Goal: Check status

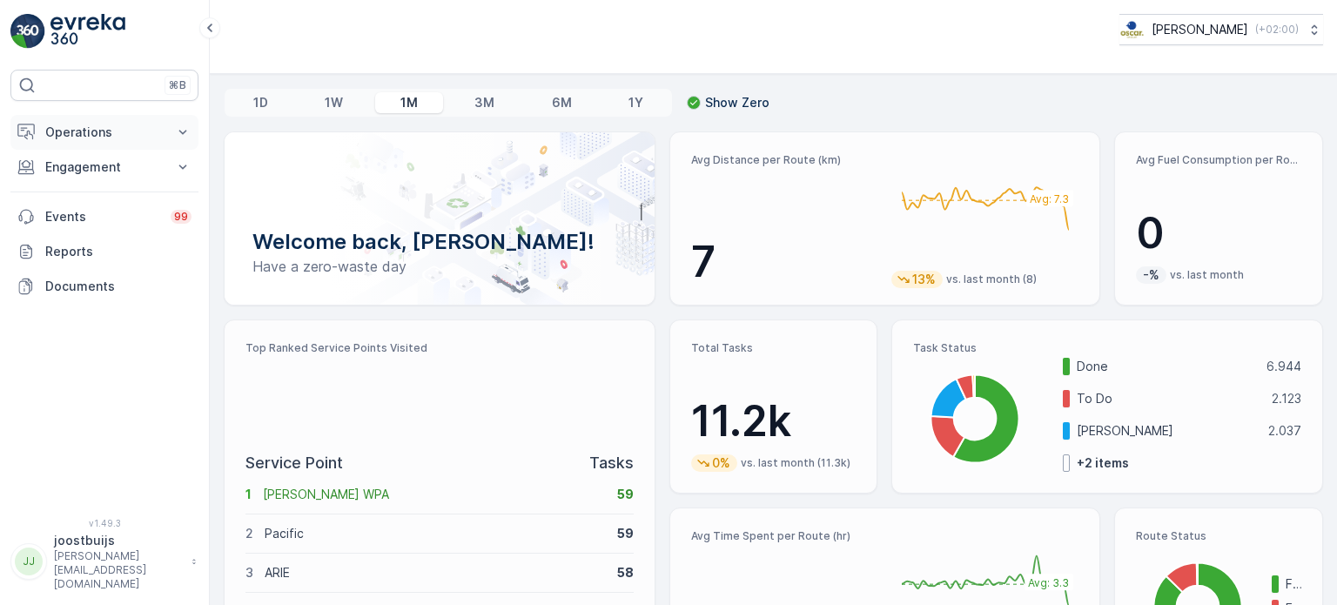
click at [85, 134] on p "Operations" at bounding box center [104, 132] width 118 height 17
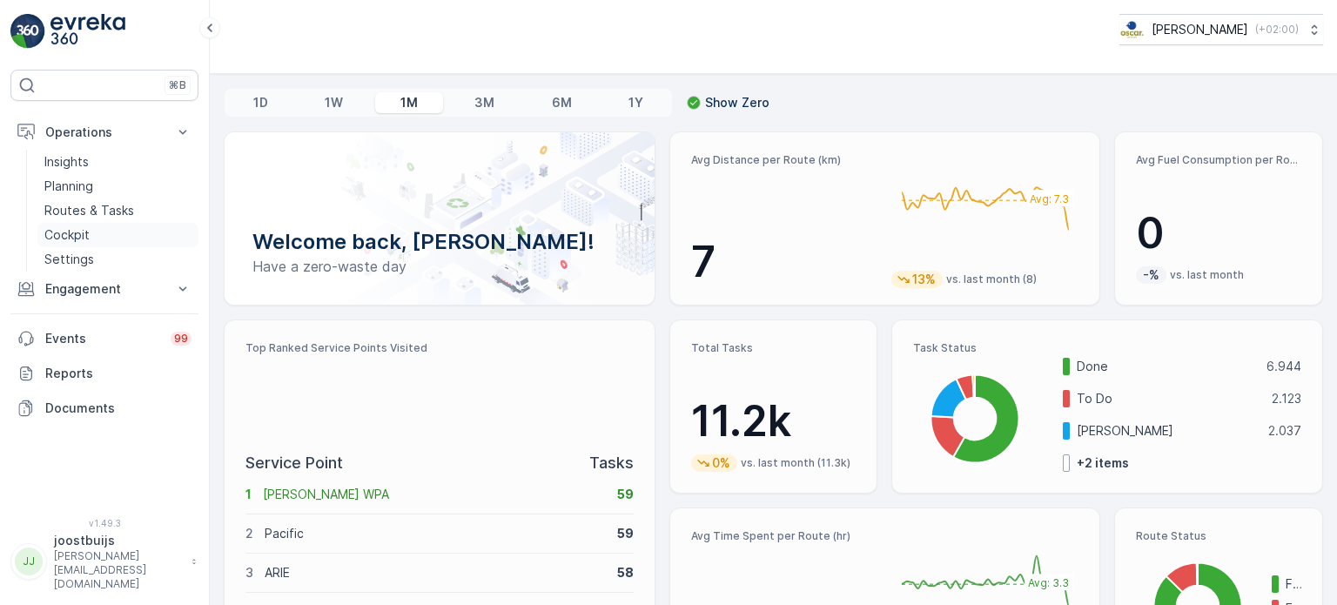
click at [63, 231] on p "Cockpit" at bounding box center [66, 234] width 45 height 17
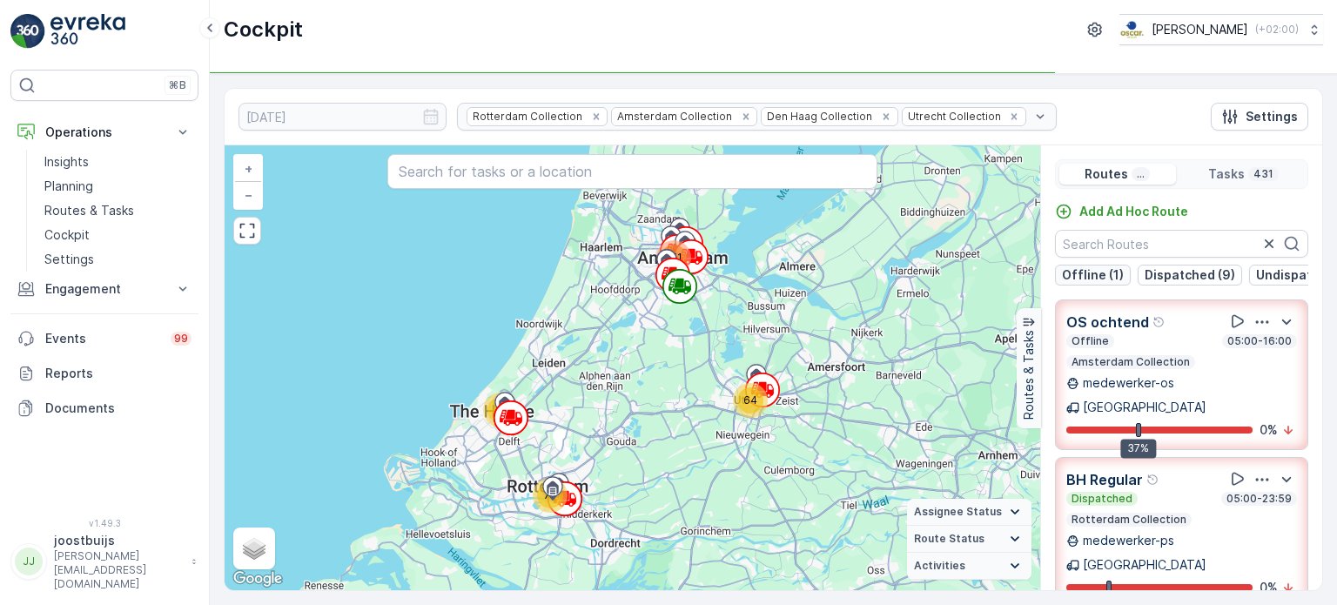
click at [1089, 271] on p "Offline (1)" at bounding box center [1093, 274] width 62 height 17
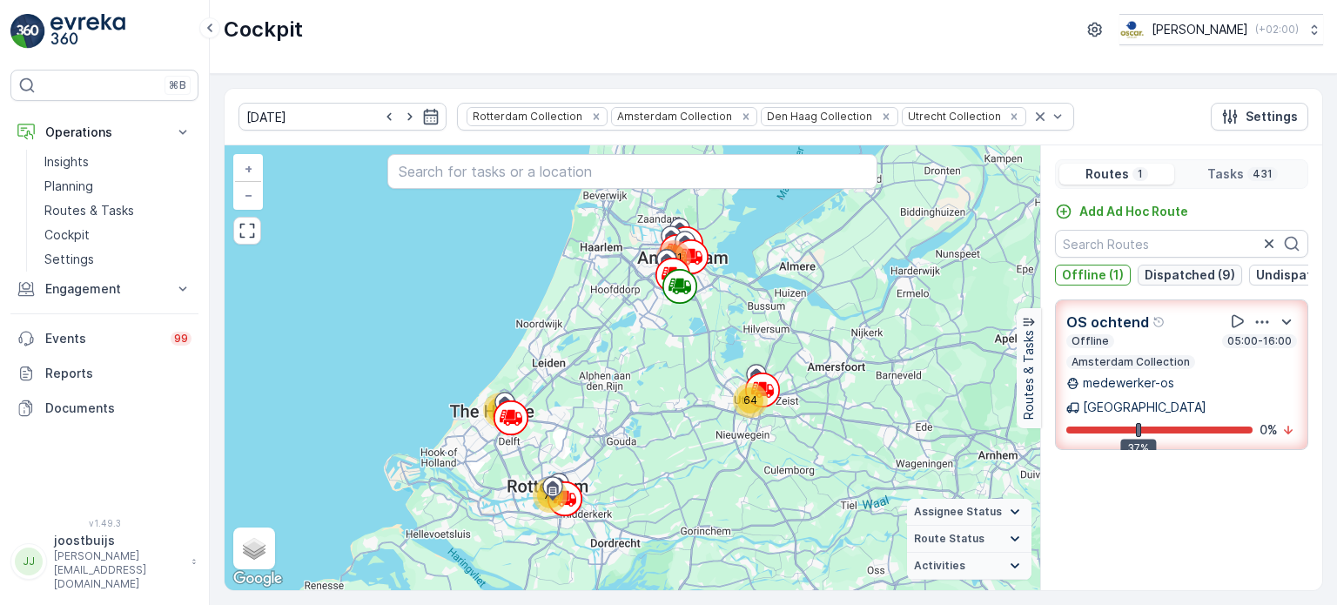
click at [1181, 273] on p "Dispatched (9)" at bounding box center [1189, 274] width 91 height 17
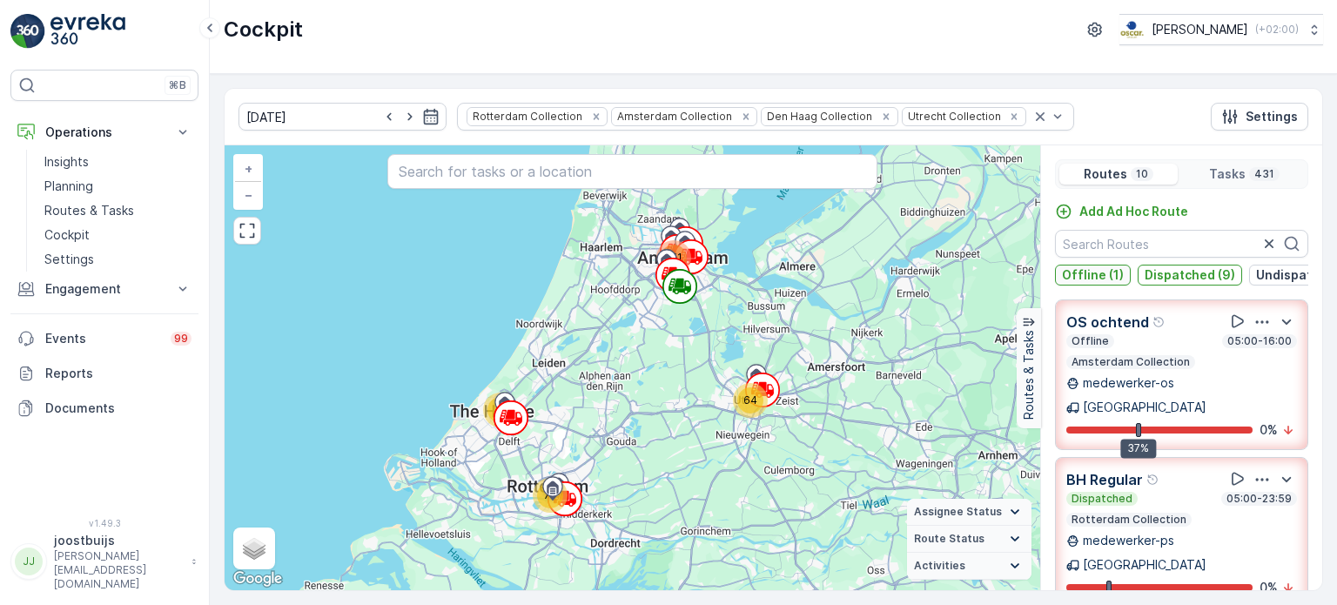
click at [1099, 270] on p "Offline (1)" at bounding box center [1093, 274] width 62 height 17
click at [1190, 278] on p "Dispatched (9)" at bounding box center [1191, 274] width 91 height 17
click at [1261, 275] on p "Undispatched (19)" at bounding box center [1314, 274] width 112 height 17
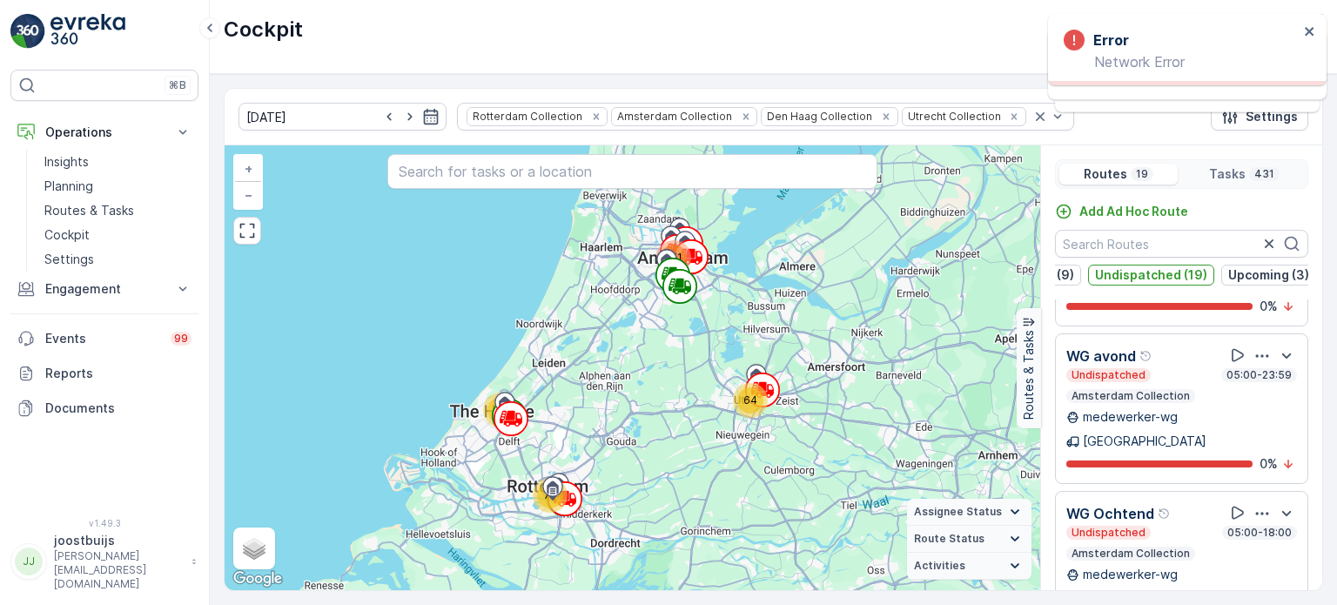
scroll to position [2250, 0]
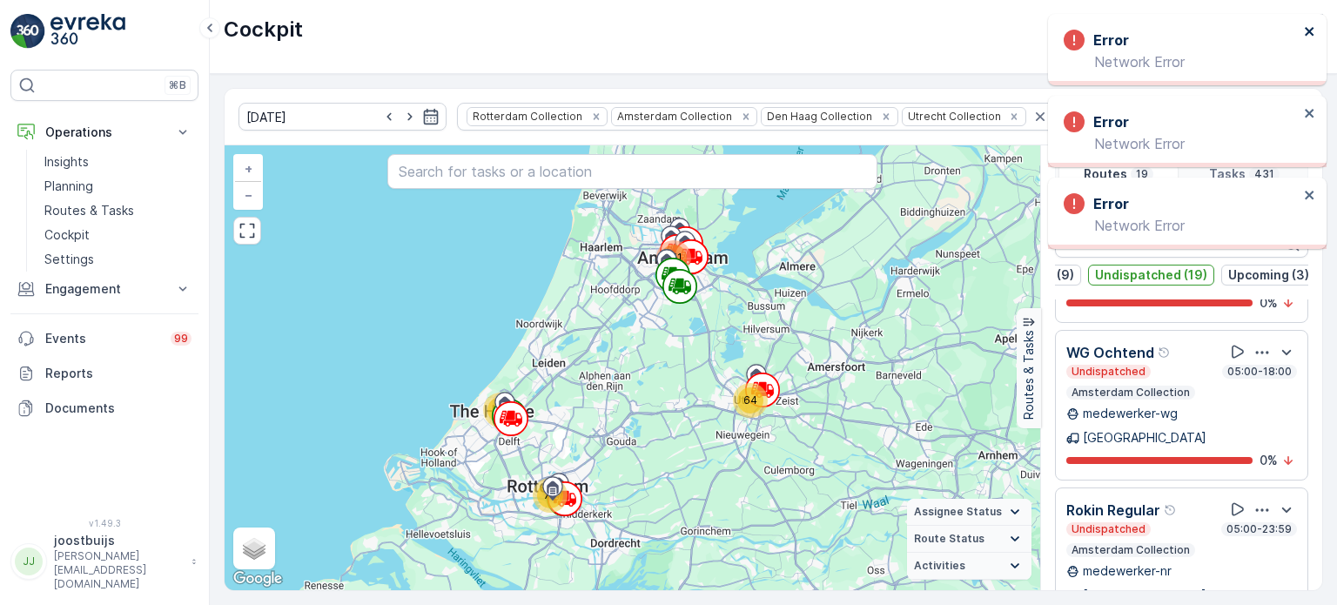
click at [1313, 30] on icon "close" at bounding box center [1310, 31] width 12 height 14
click at [1305, 30] on icon "close" at bounding box center [1310, 31] width 12 height 14
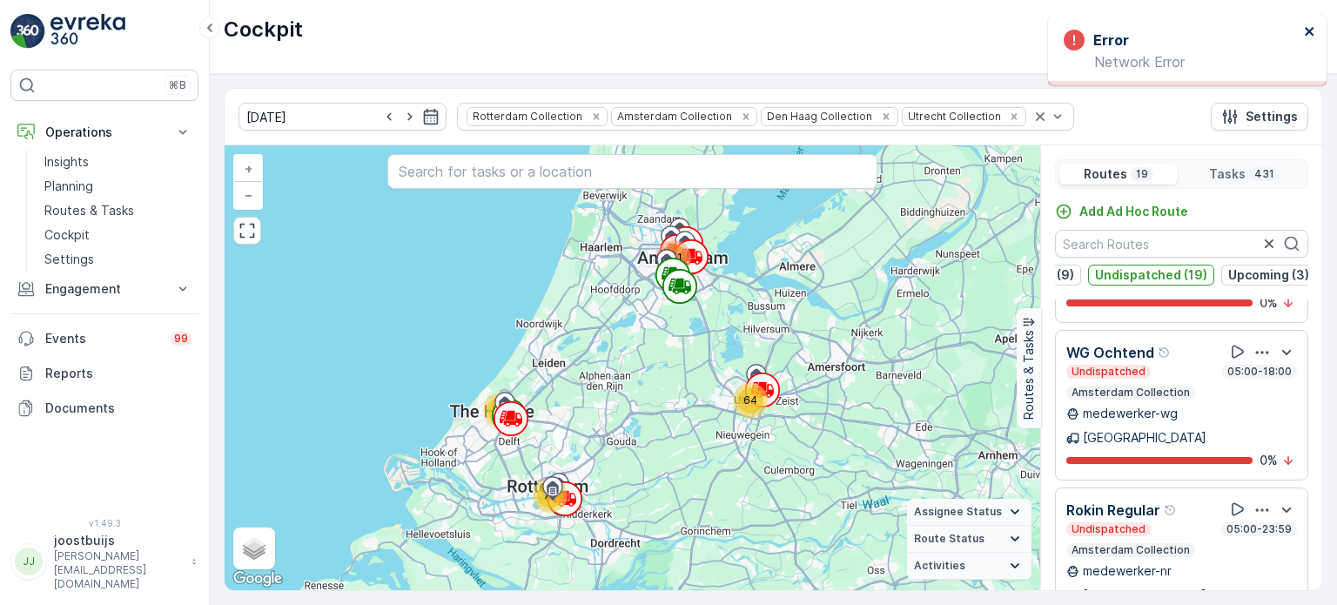
click at [1309, 30] on icon "close" at bounding box center [1309, 31] width 9 height 9
